Goal: Navigation & Orientation: Find specific page/section

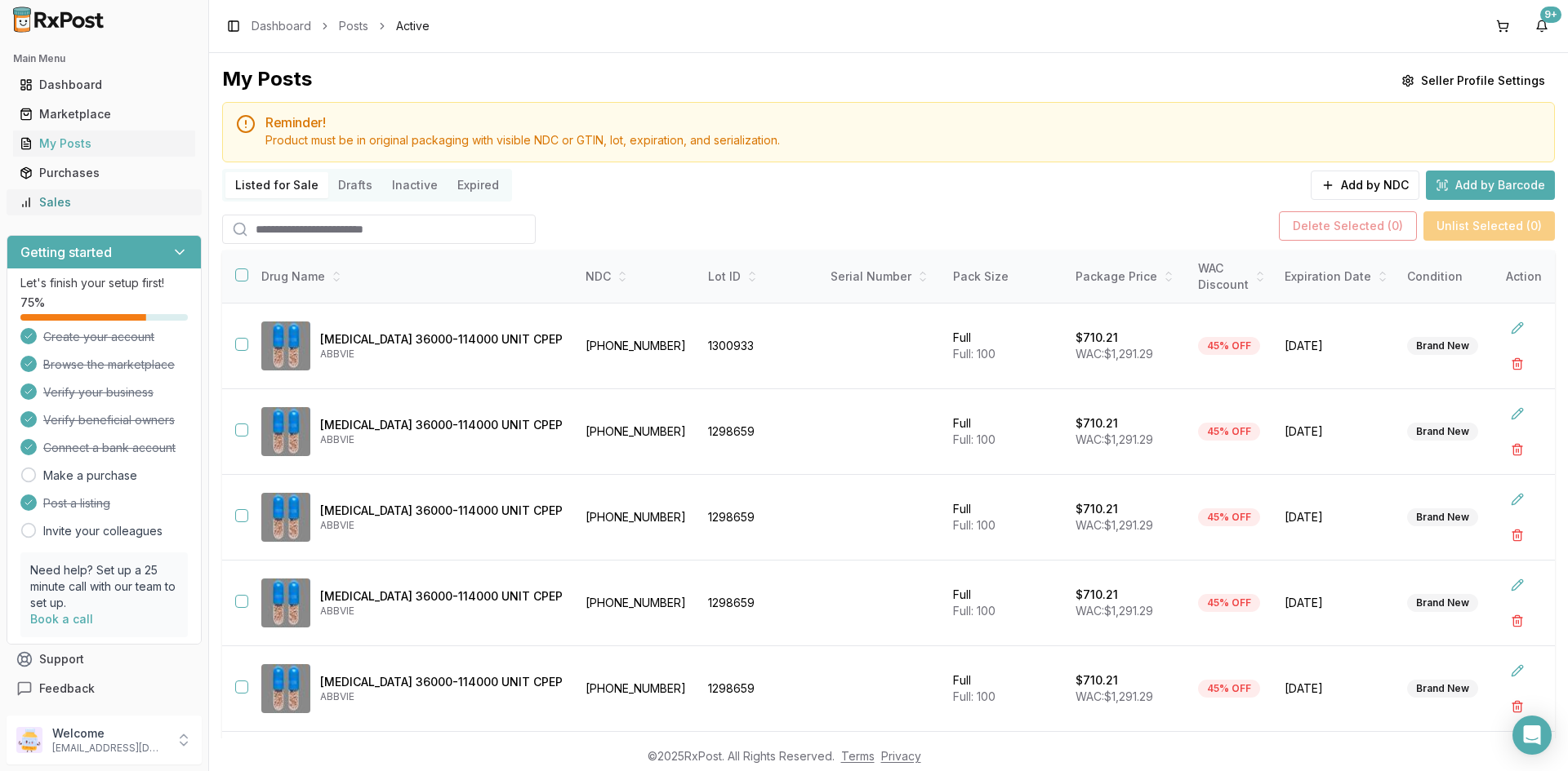
click at [86, 204] on div "Sales" at bounding box center [104, 202] width 169 height 16
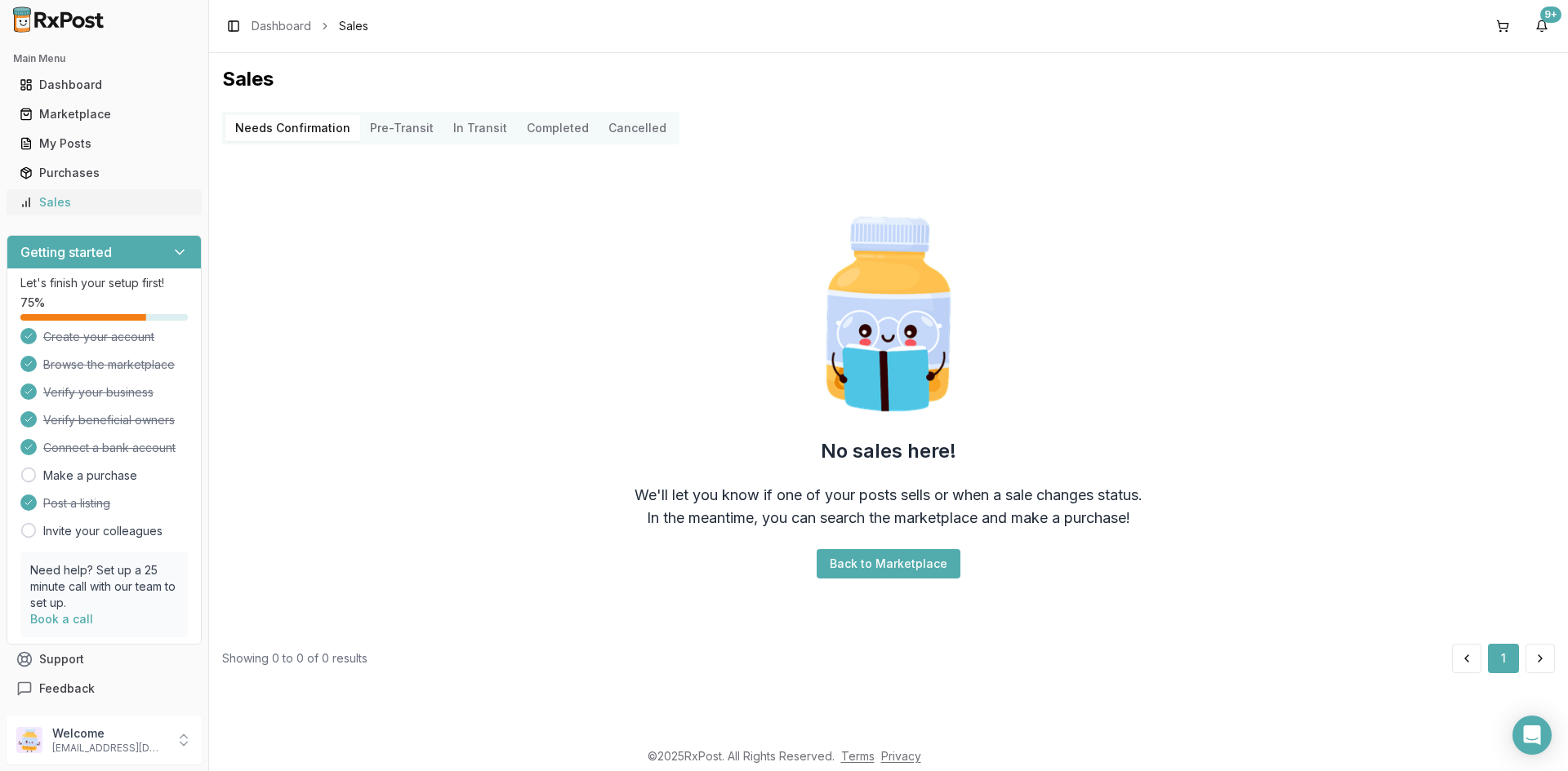
click at [81, 195] on div "Sales" at bounding box center [104, 202] width 169 height 16
click at [112, 150] on div "My Posts" at bounding box center [104, 144] width 169 height 16
